Goal: Transaction & Acquisition: Purchase product/service

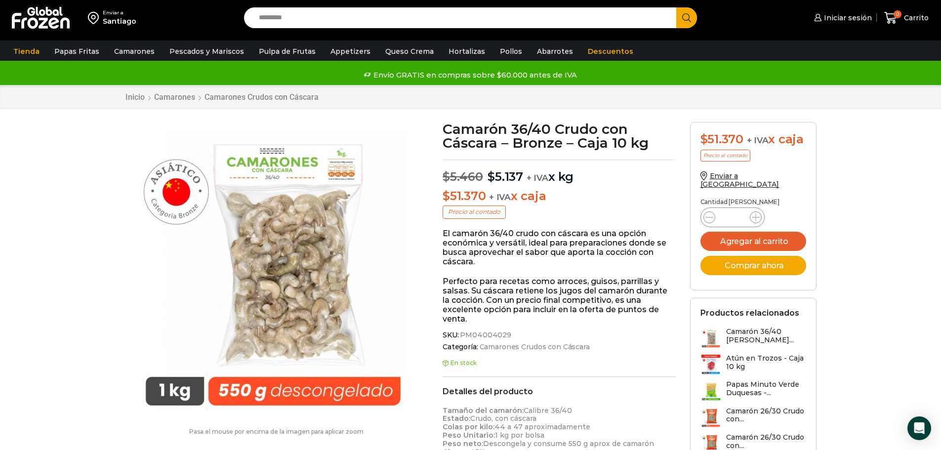
click at [283, 23] on input "Search input" at bounding box center [463, 17] width 418 height 21
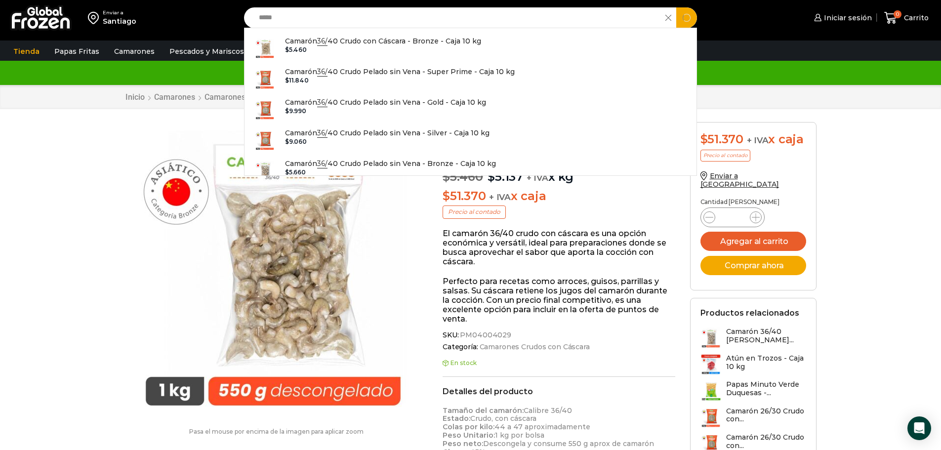
type input "*****"
click at [676, 7] on button "Search" at bounding box center [686, 17] width 21 height 21
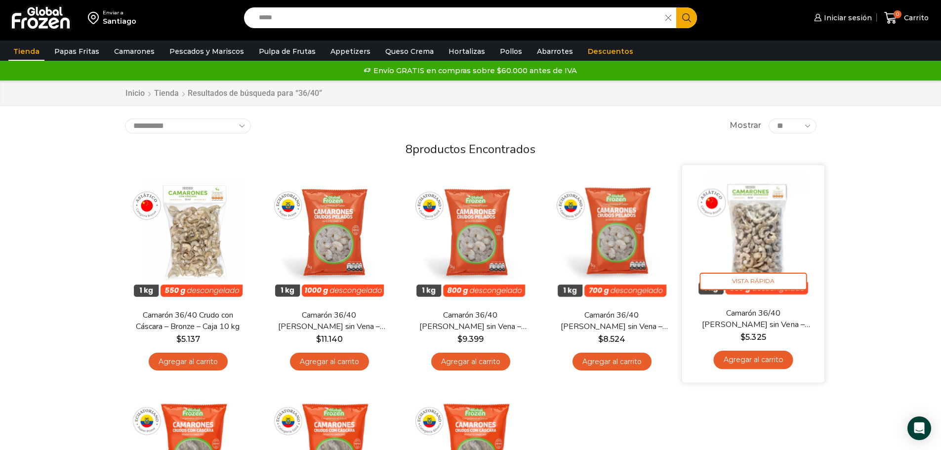
click at [762, 257] on img at bounding box center [753, 235] width 127 height 127
